Goal: Task Accomplishment & Management: Manage account settings

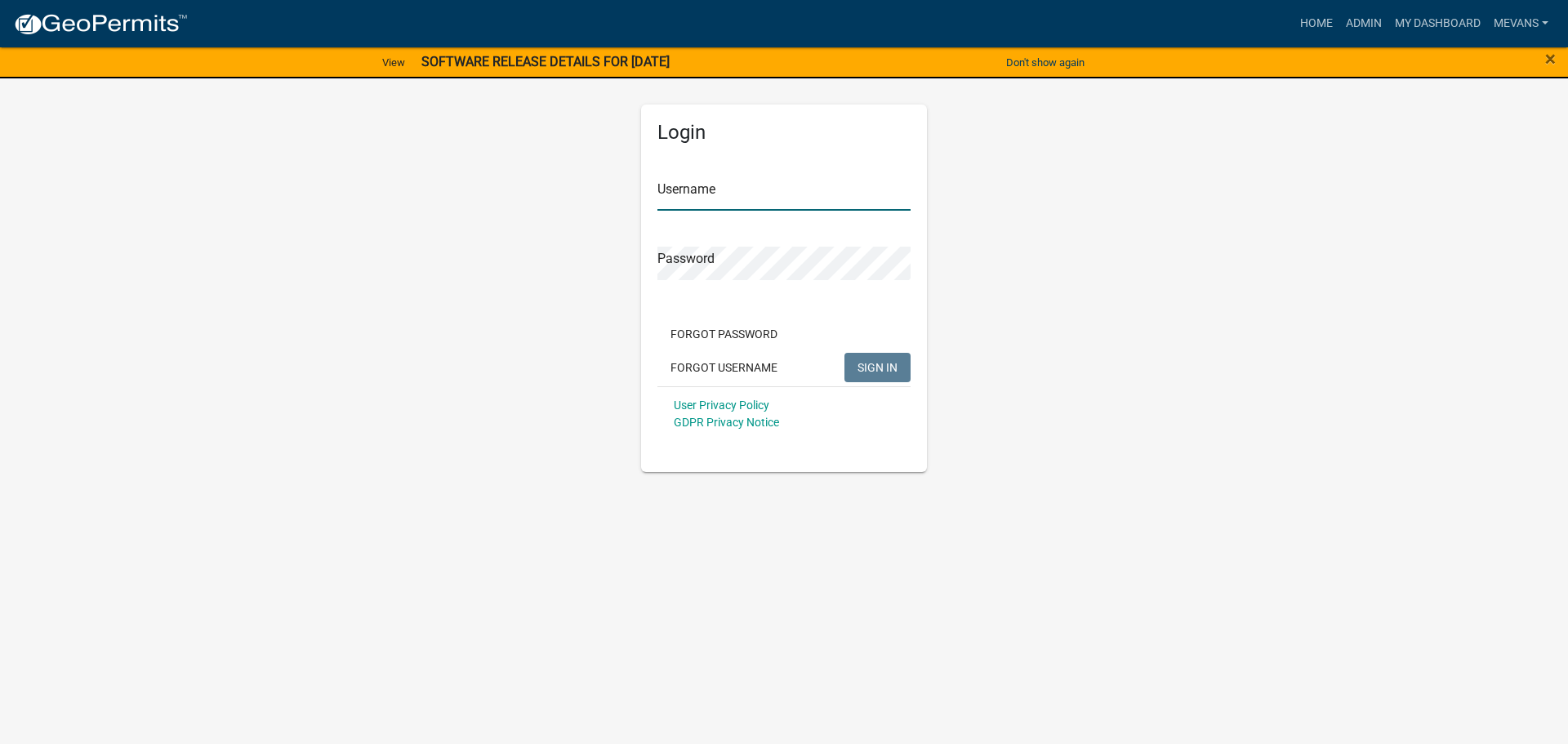
type input "Mevans"
click at [897, 372] on button "SIGN IN" at bounding box center [877, 367] width 66 height 29
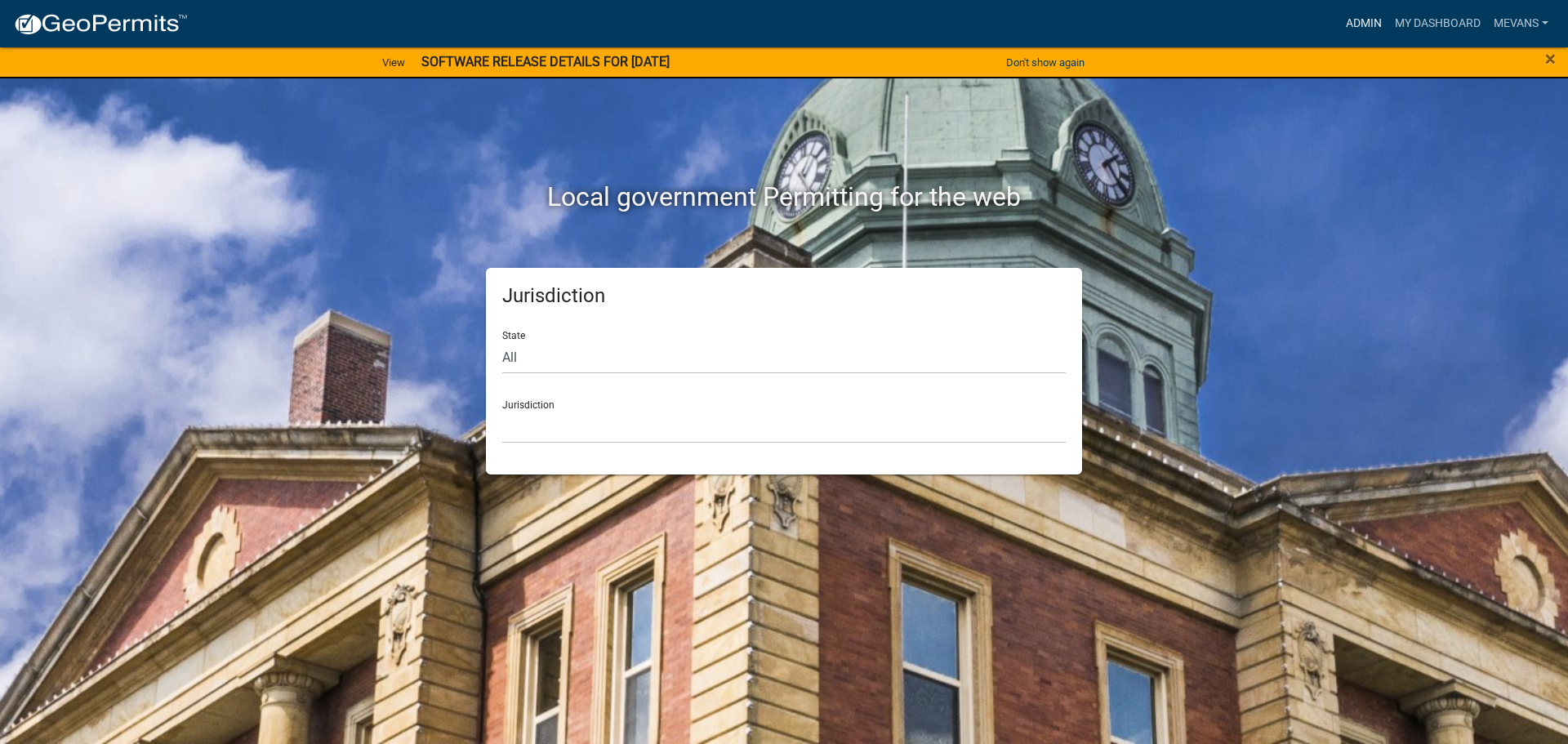
click at [1358, 20] on link "Admin" at bounding box center [1363, 23] width 49 height 31
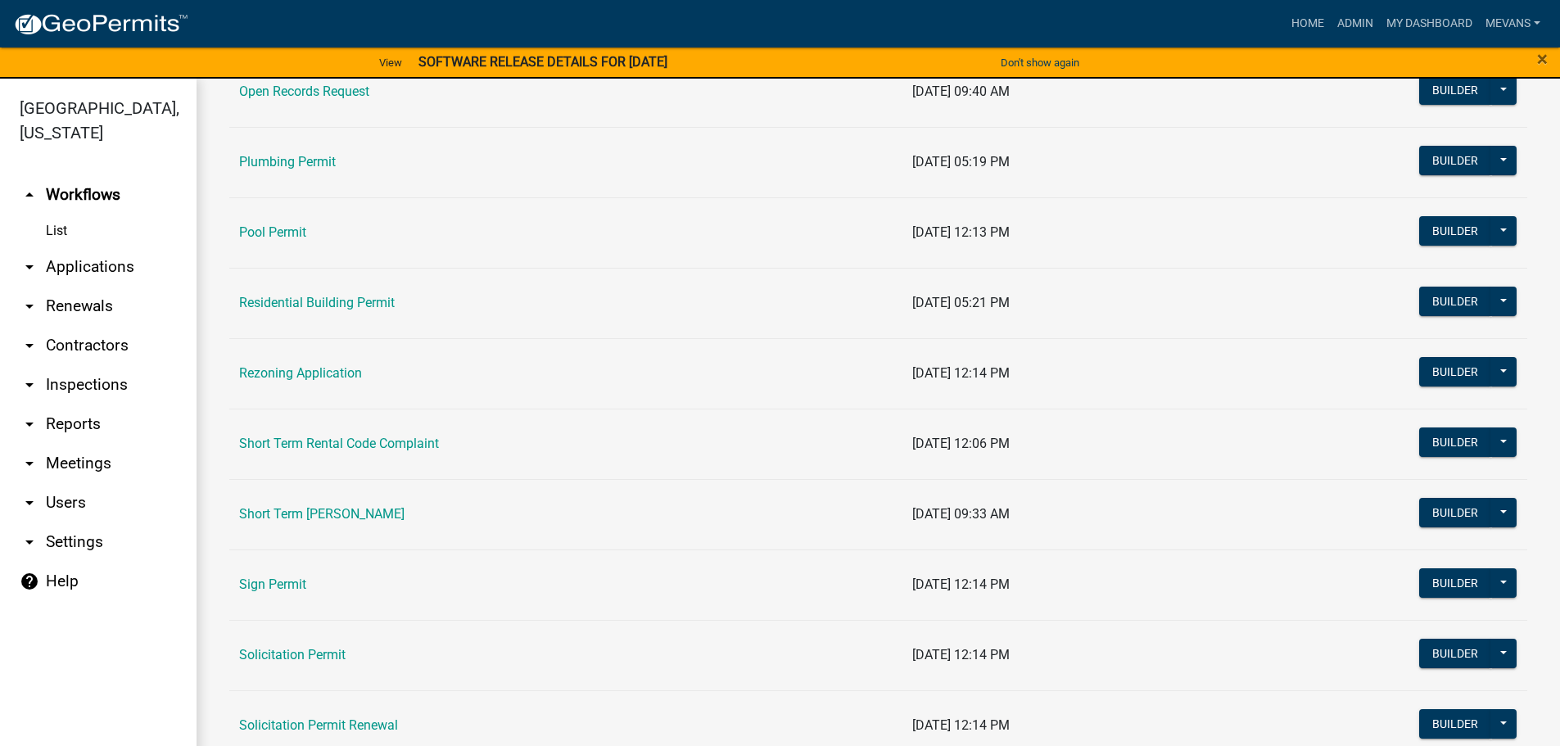
scroll to position [1802, 0]
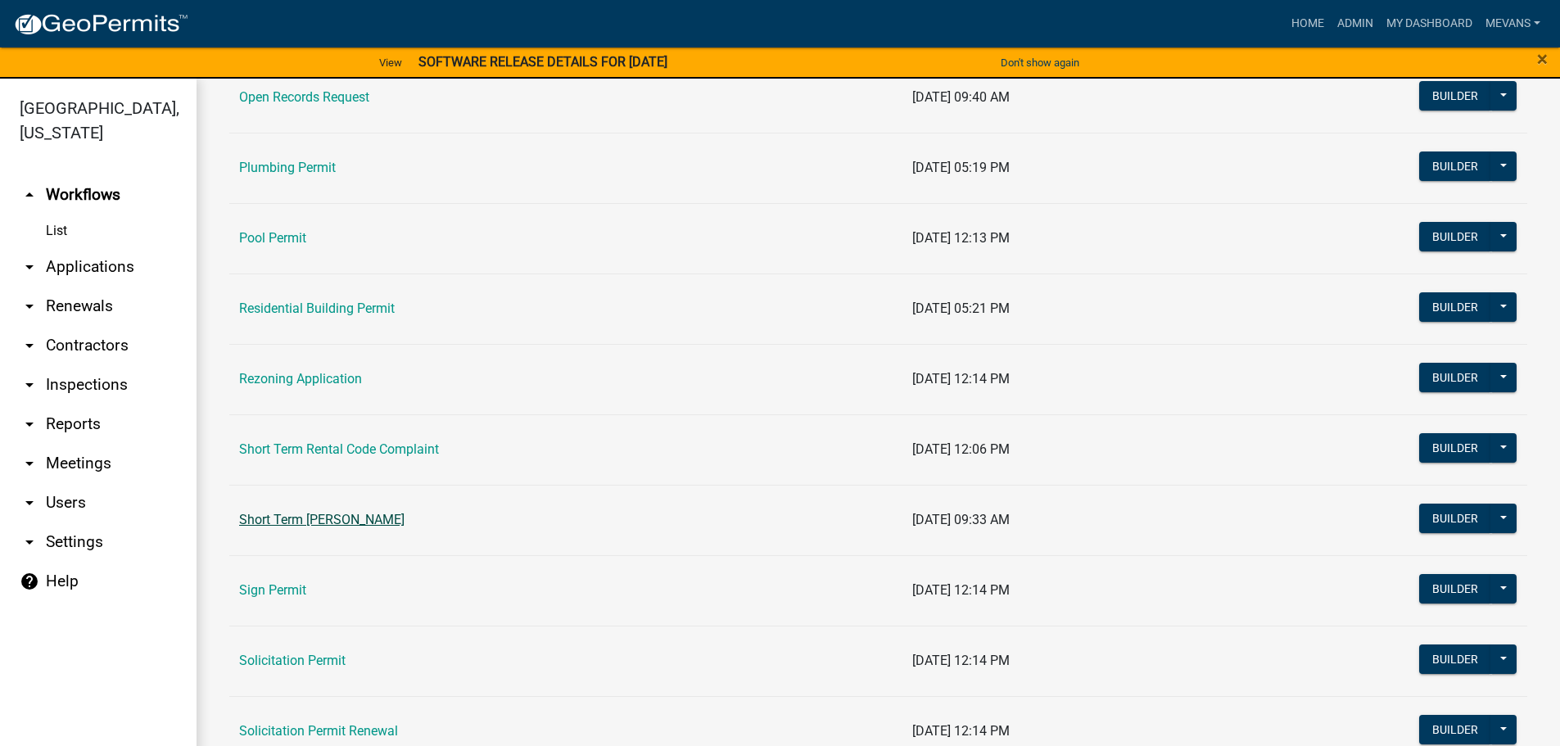
click at [390, 513] on link "Short Term [PERSON_NAME]" at bounding box center [321, 520] width 165 height 16
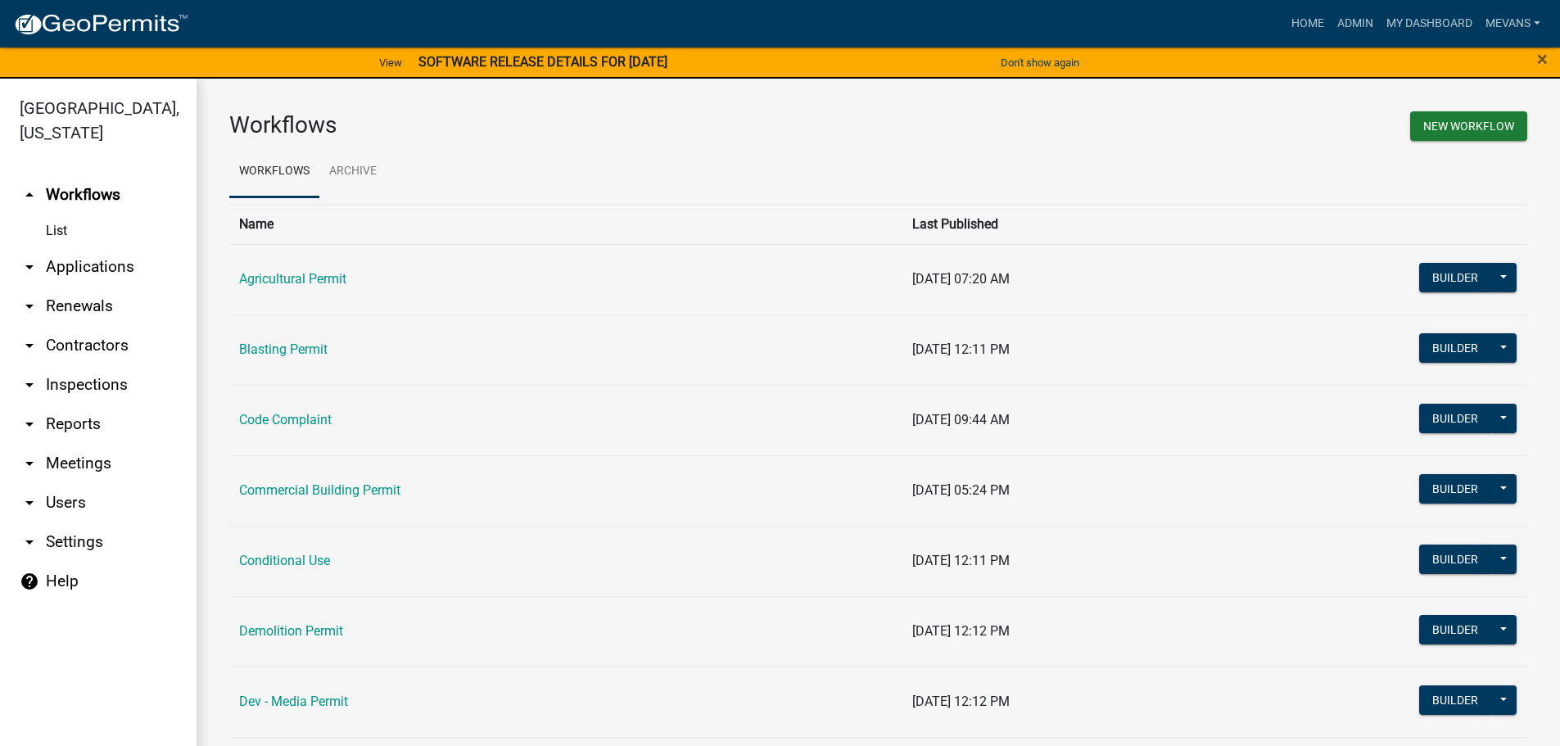
click at [390, 512] on main "Workflows New Workflow Workflows Archive Name Last Published Agricultural Permi…" at bounding box center [879, 422] width 1364 height 687
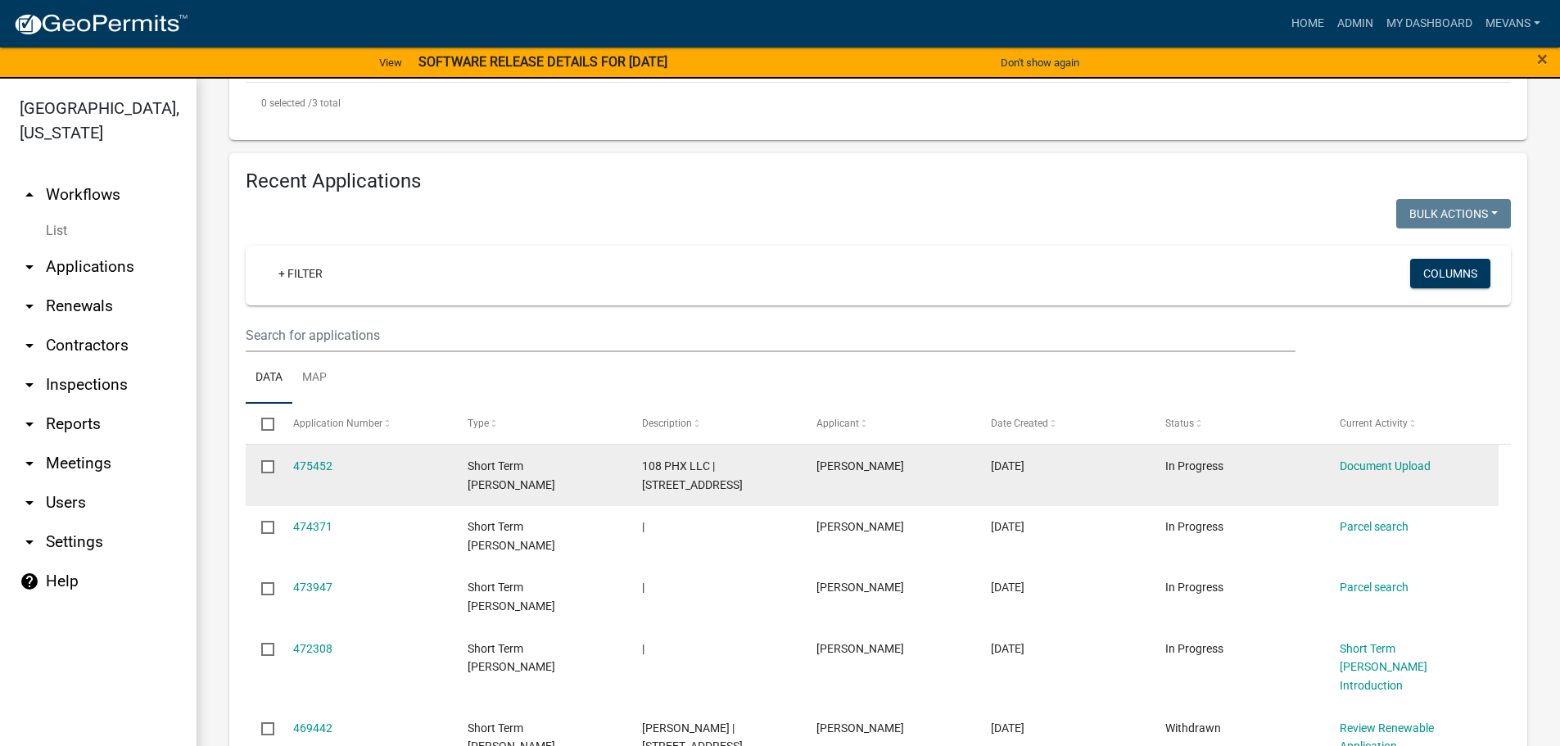
scroll to position [737, 0]
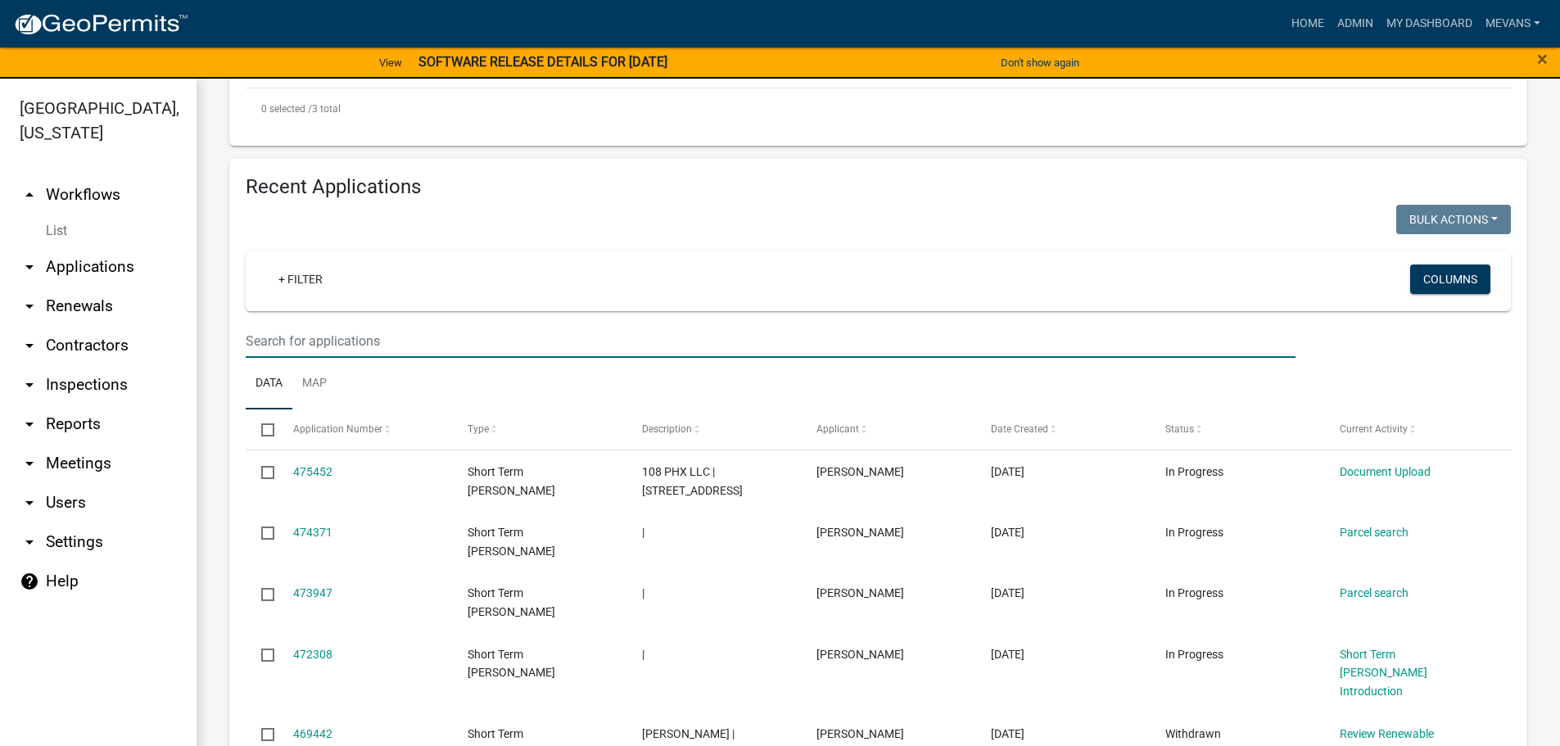
click at [369, 324] on input "text" at bounding box center [771, 341] width 1050 height 34
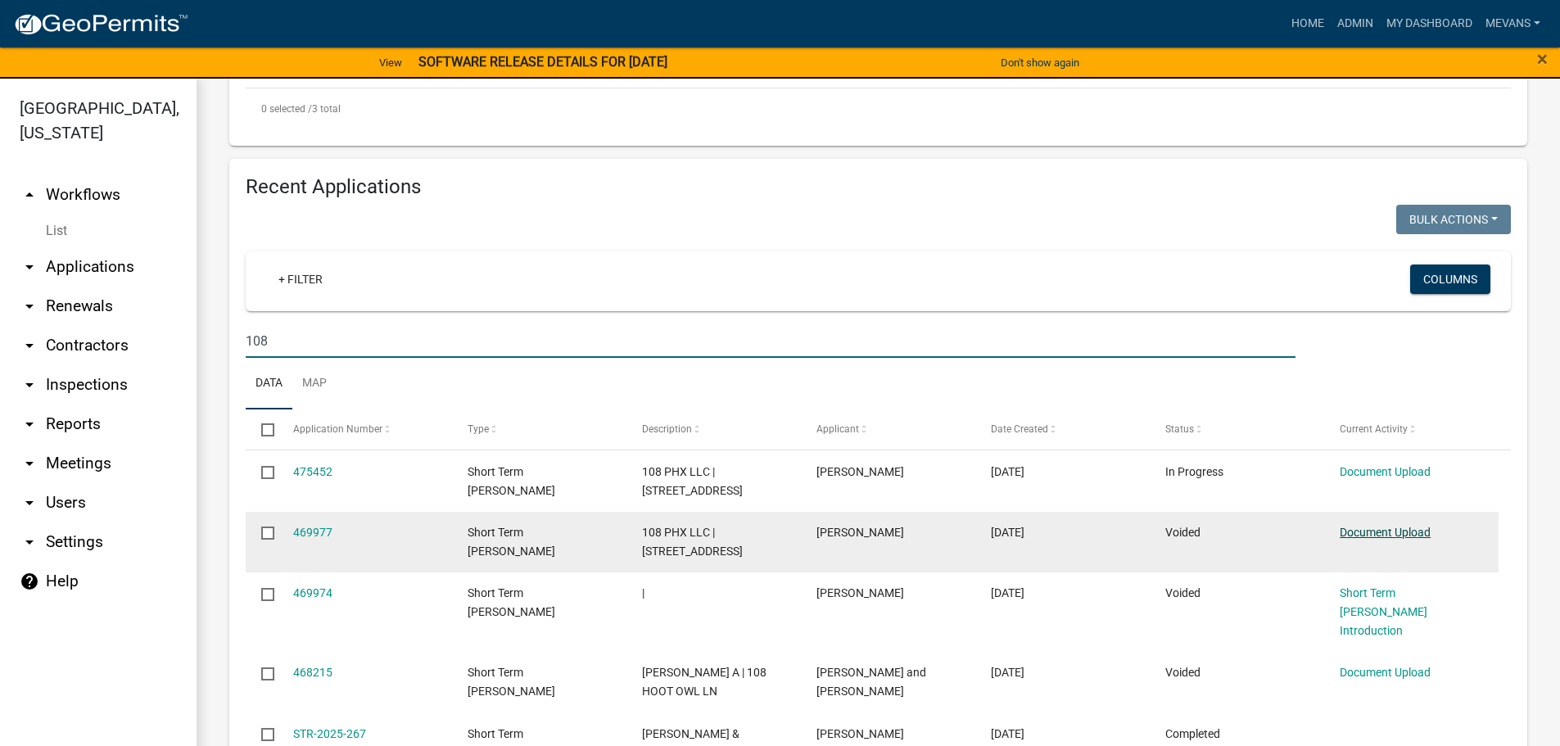
type input "108"
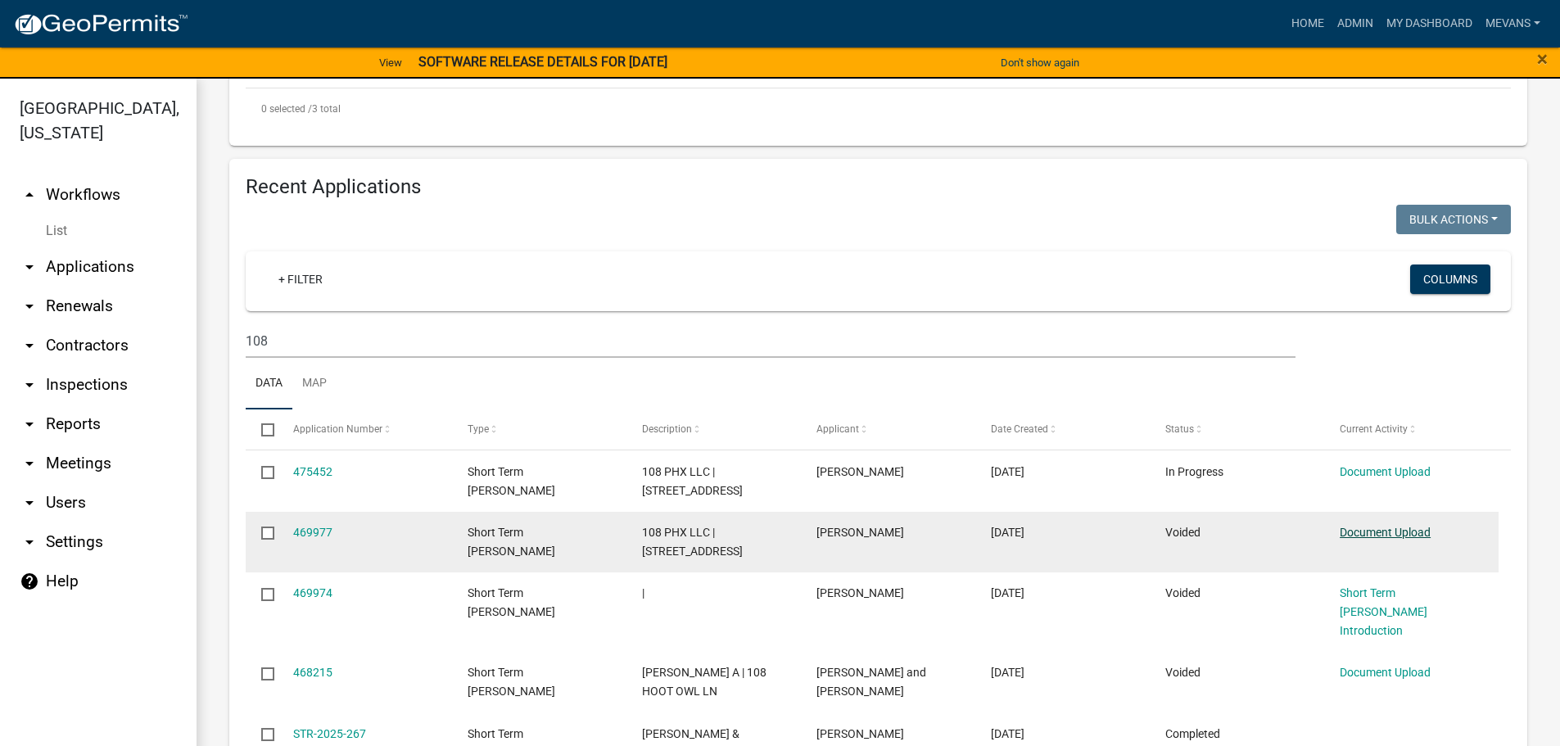
click at [1386, 526] on link "Document Upload" at bounding box center [1385, 532] width 91 height 13
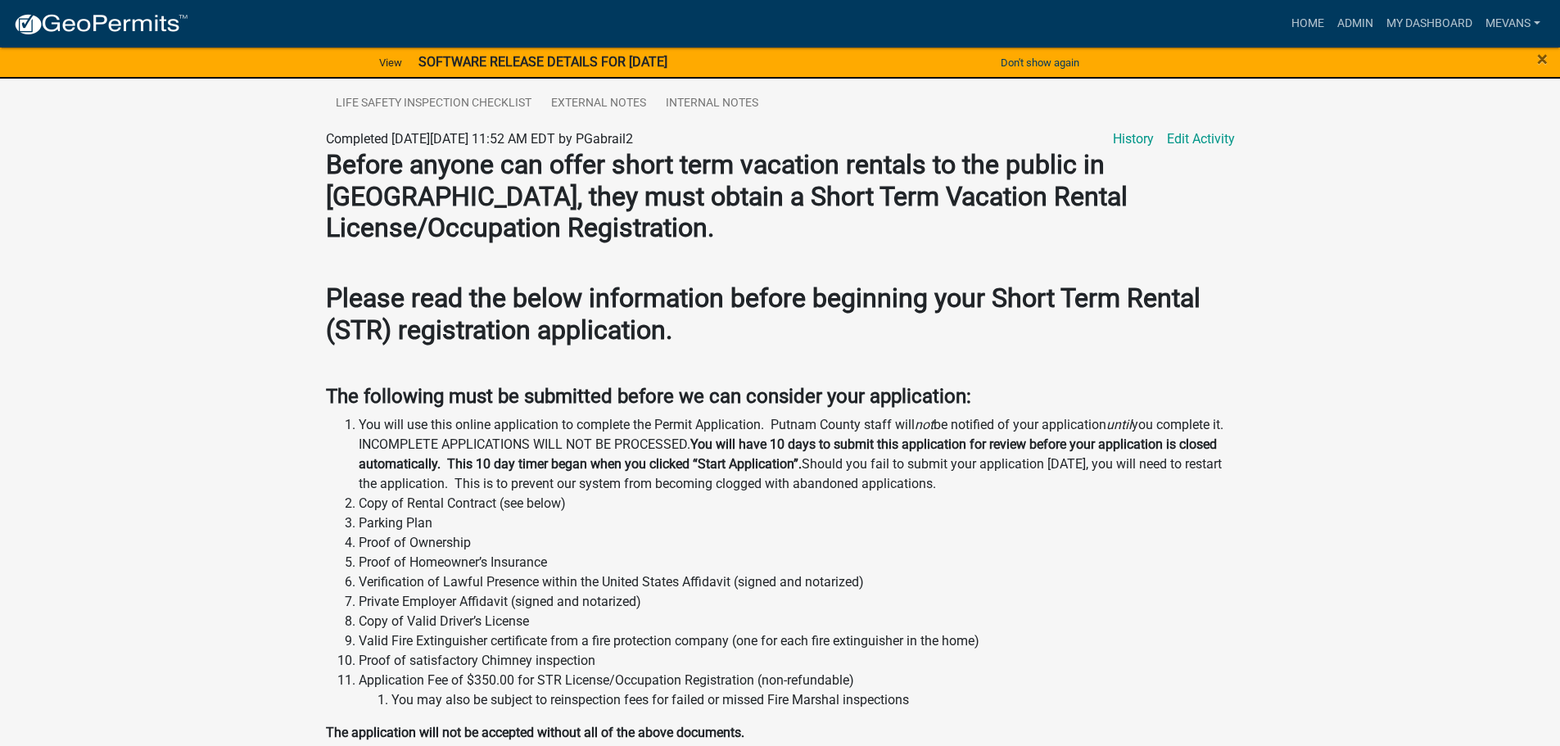
scroll to position [18, 0]
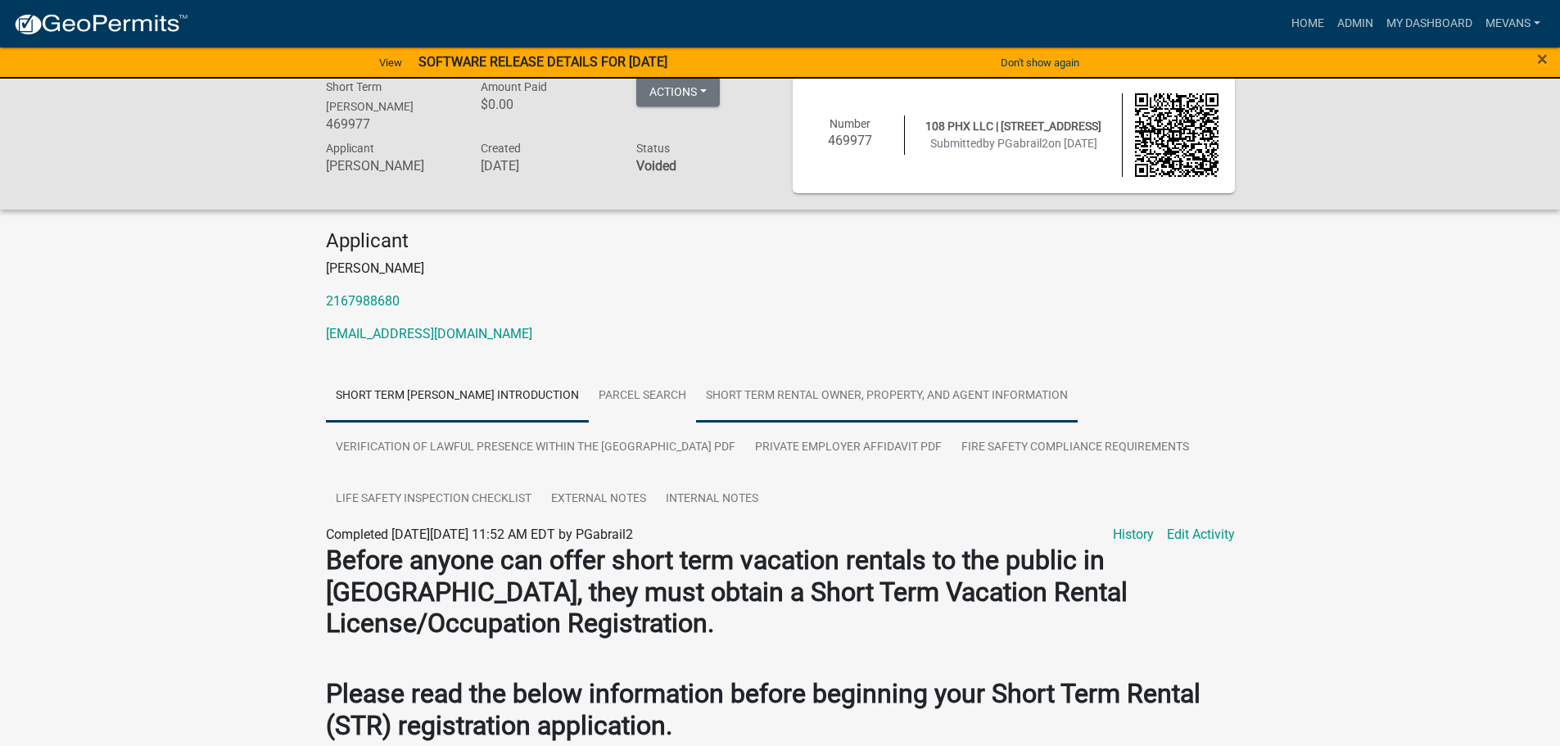
click at [817, 398] on link "Short Term Rental Owner, Property, and Agent Information" at bounding box center [887, 396] width 382 height 52
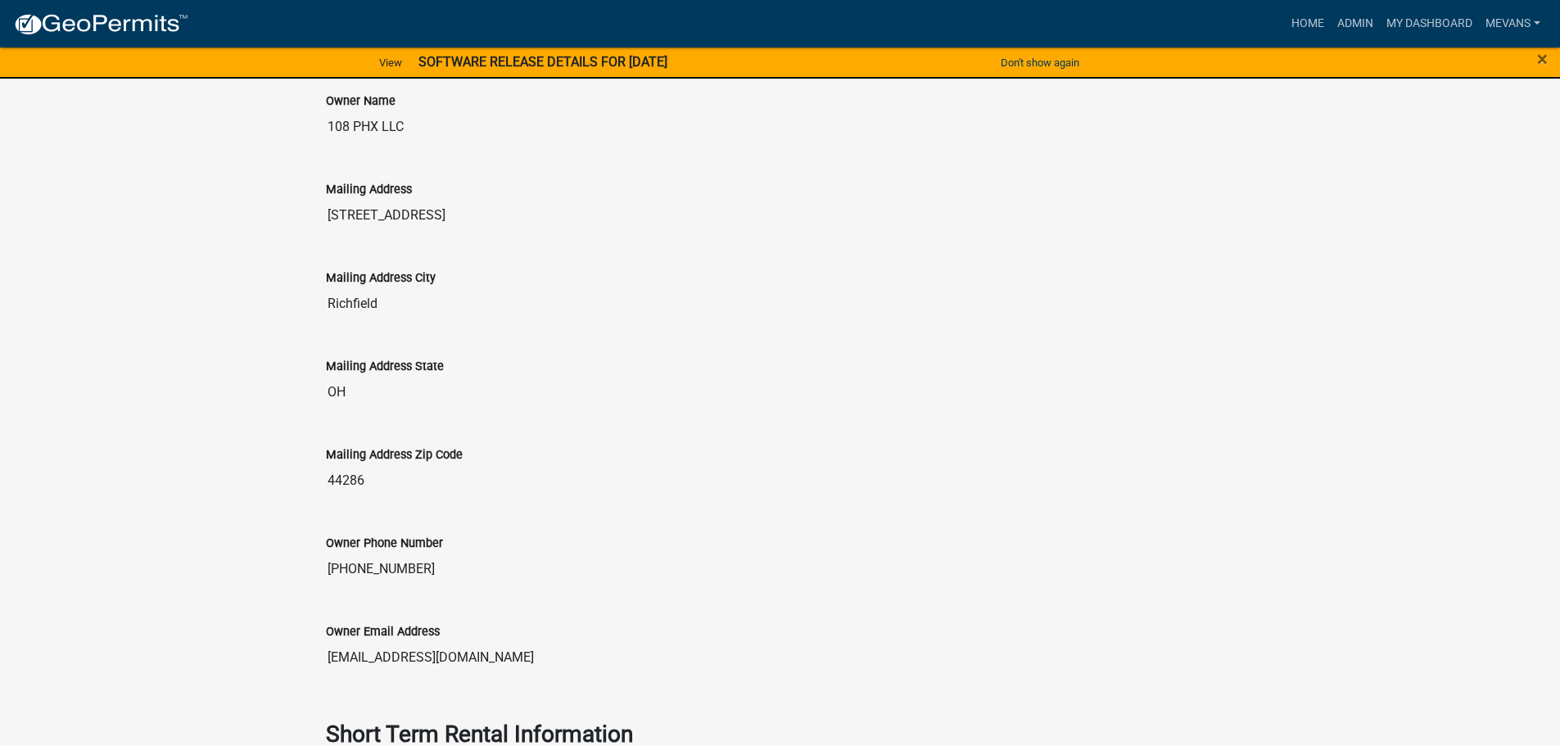
scroll to position [0, 0]
